Goal: Task Accomplishment & Management: Manage account settings

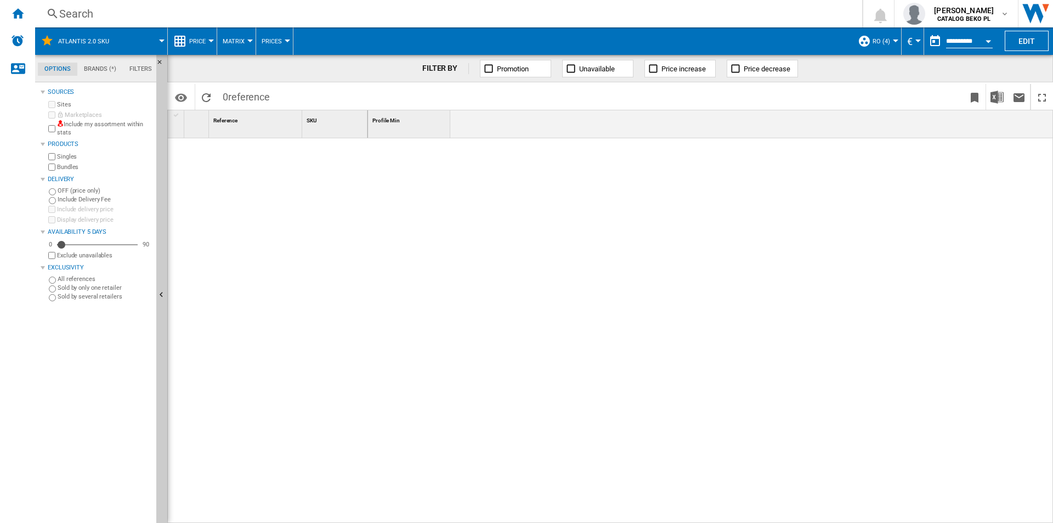
click at [870, 43] on div "ro (4)" at bounding box center [877, 40] width 38 height 27
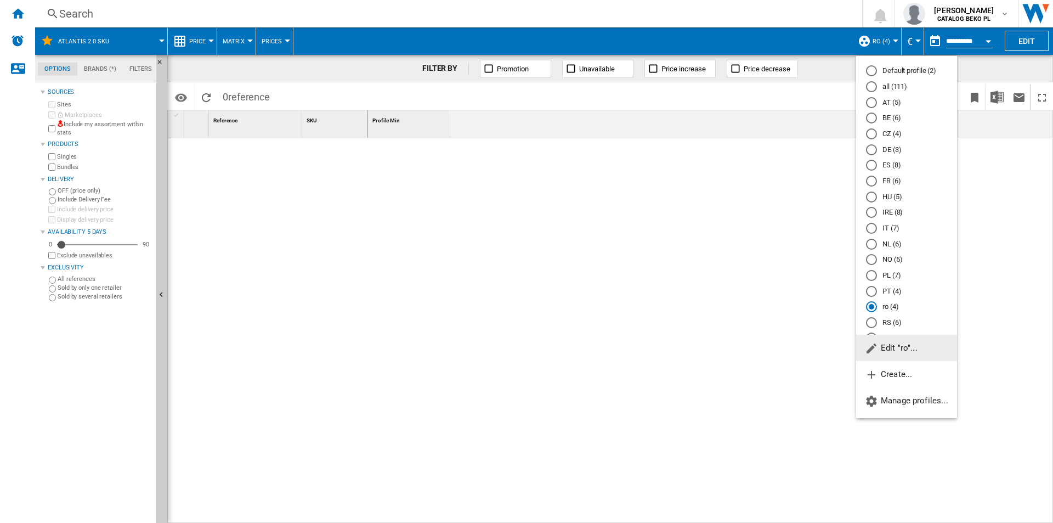
click at [871, 42] on md-backdrop at bounding box center [526, 261] width 1053 height 523
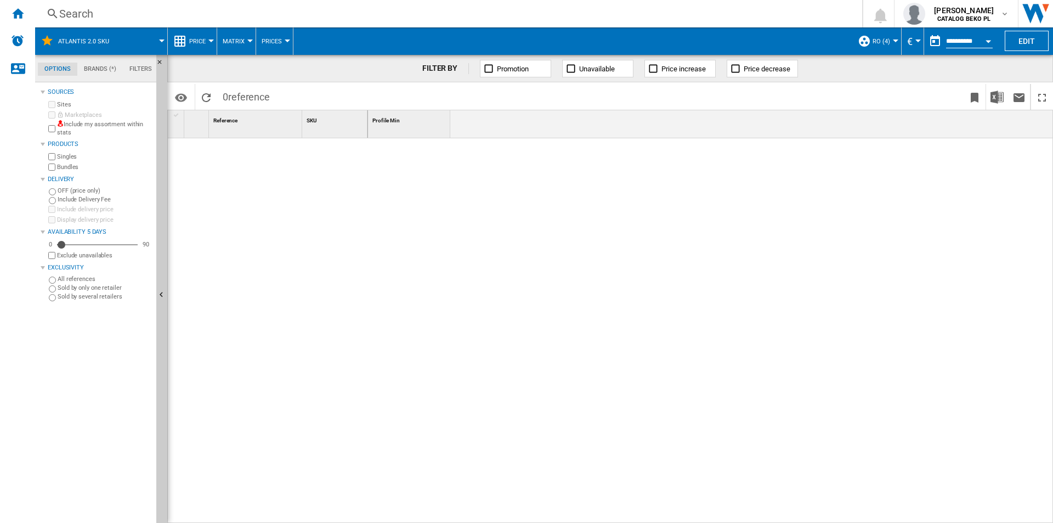
click at [872, 42] on span "ro (4)" at bounding box center [881, 41] width 18 height 7
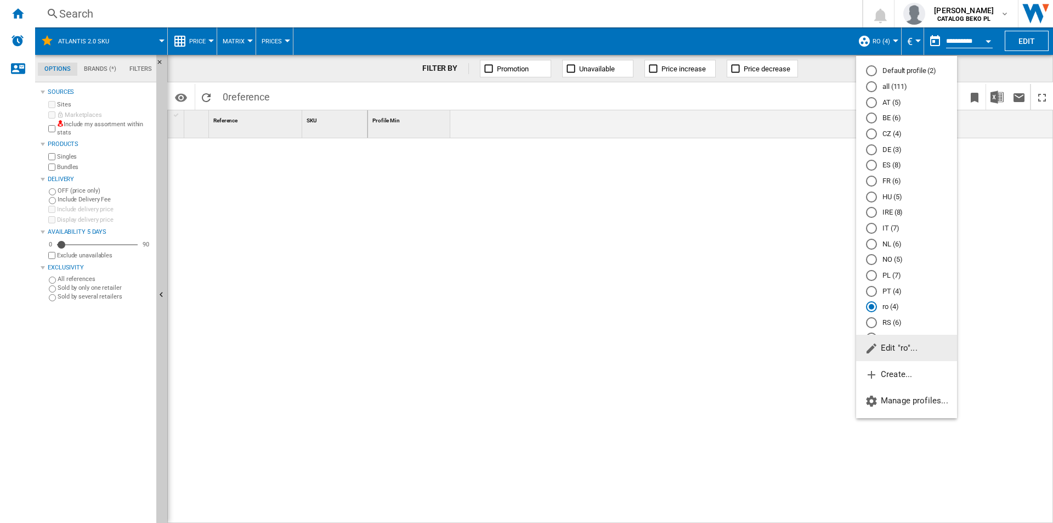
click at [890, 178] on md-radio-button "FR (6)" at bounding box center [906, 181] width 81 height 10
